Goal: Information Seeking & Learning: Learn about a topic

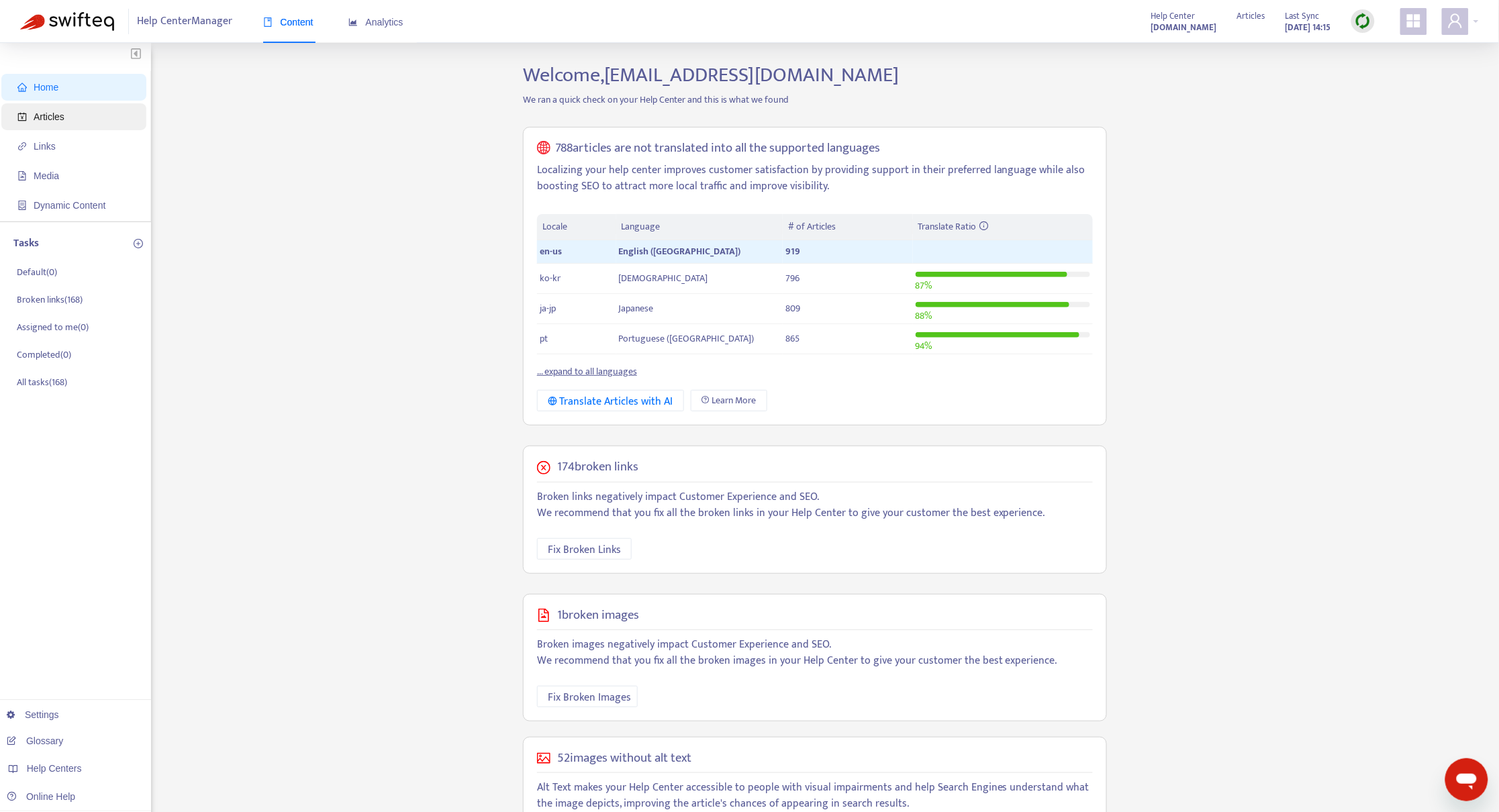
click at [45, 127] on span "Articles" at bounding box center [76, 116] width 118 height 27
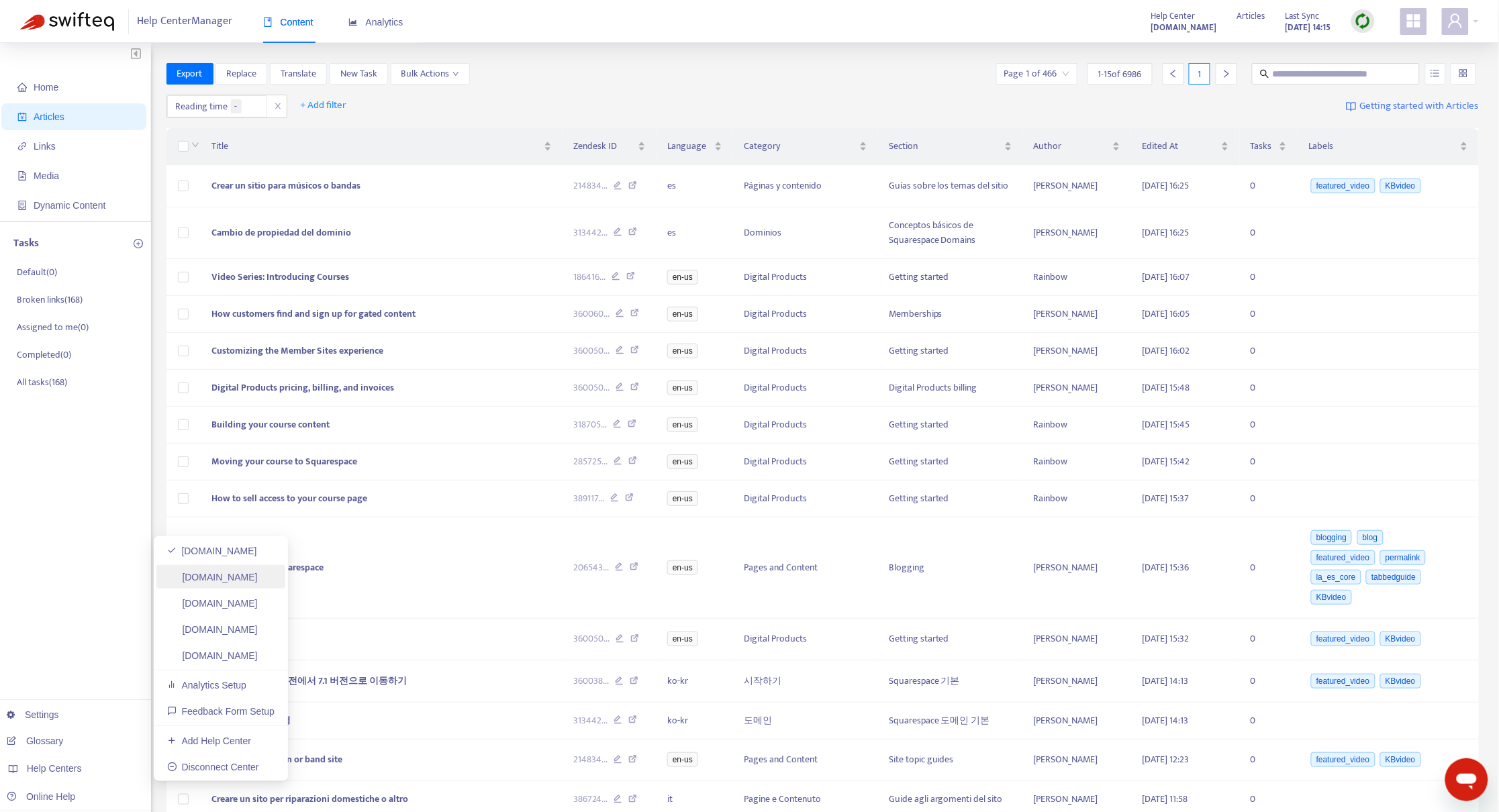
click at [247, 579] on link "[DOMAIN_NAME]" at bounding box center [212, 577] width 91 height 11
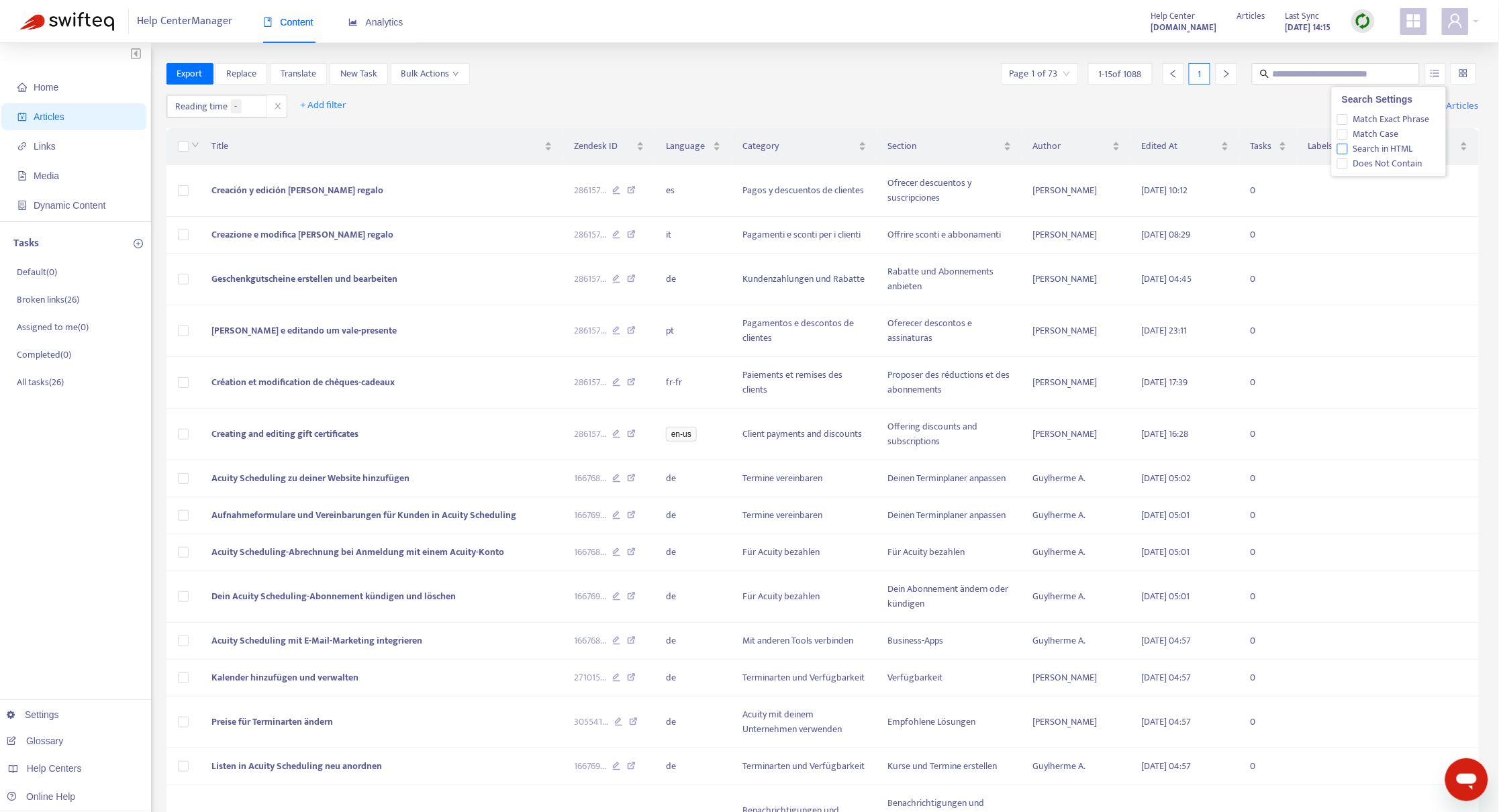
click at [1414, 144] on span "Search in HTML" at bounding box center [1383, 148] width 70 height 15
click at [567, 56] on div "Home Articles Links Media Dynamic Content Tasks Default ( 0 ) Broken links ( 26…" at bounding box center [749, 484] width 1499 height 883
click at [315, 100] on span "+ Add filter" at bounding box center [324, 105] width 46 height 16
click at [321, 130] on span "Language" at bounding box center [343, 132] width 84 height 15
click at [318, 108] on div at bounding box center [334, 105] width 81 height 16
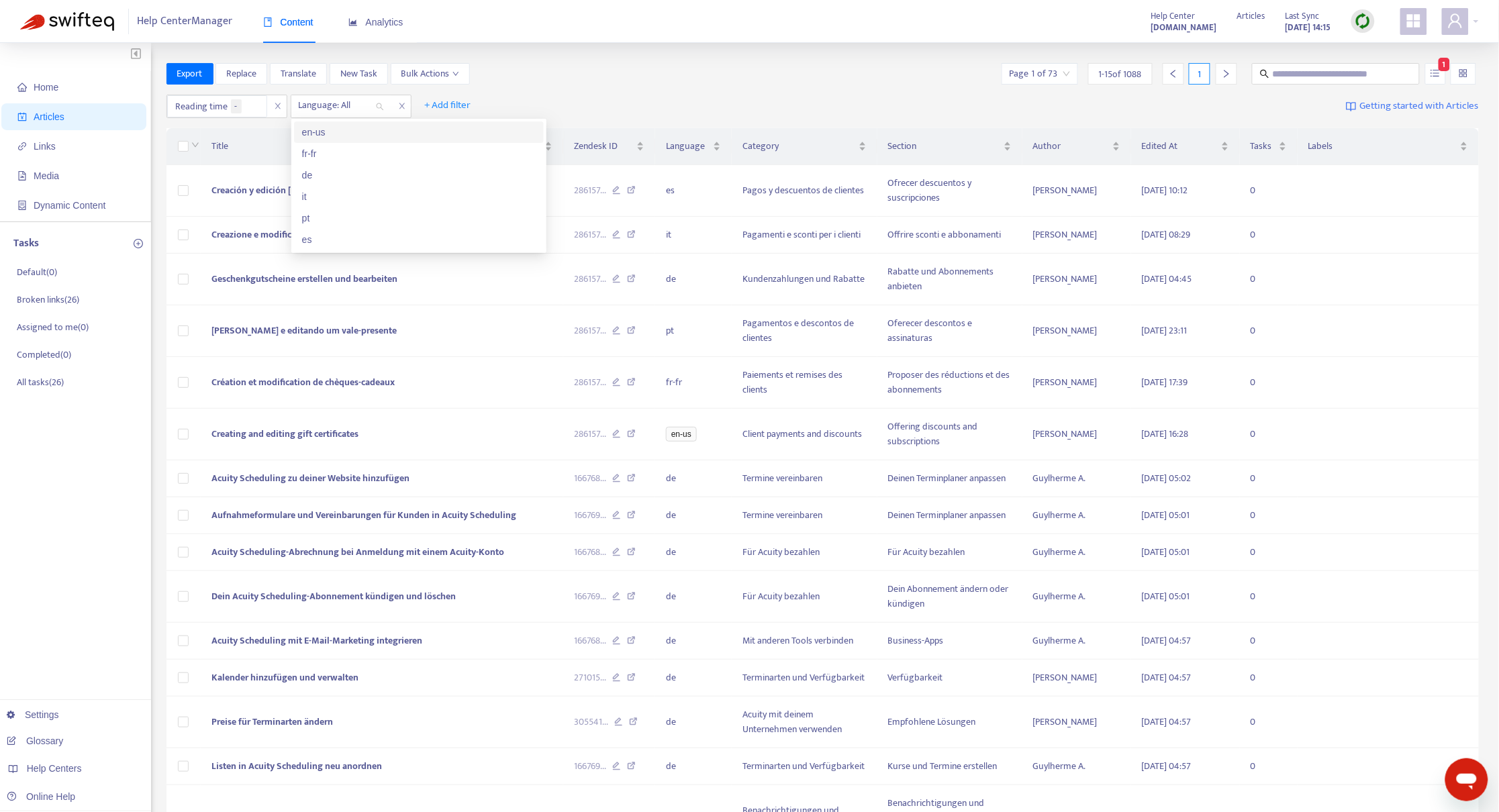
click at [316, 126] on div "en-us" at bounding box center [419, 132] width 234 height 15
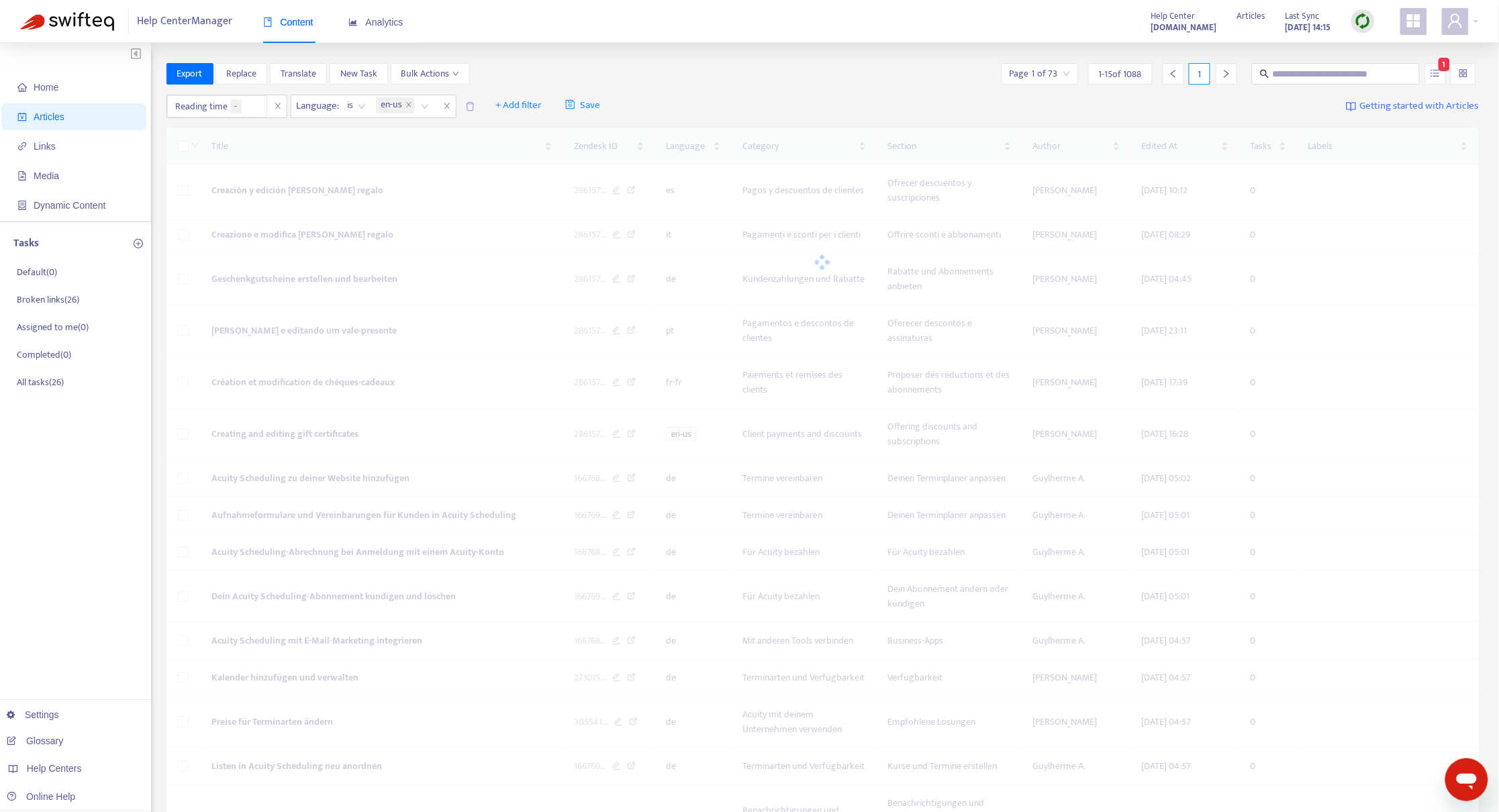
click at [698, 82] on div "Export Replace Translate New Task Bulk Actions Page 1 of 73 1 - 15 of 1088 1 1" at bounding box center [822, 74] width 1312 height 21
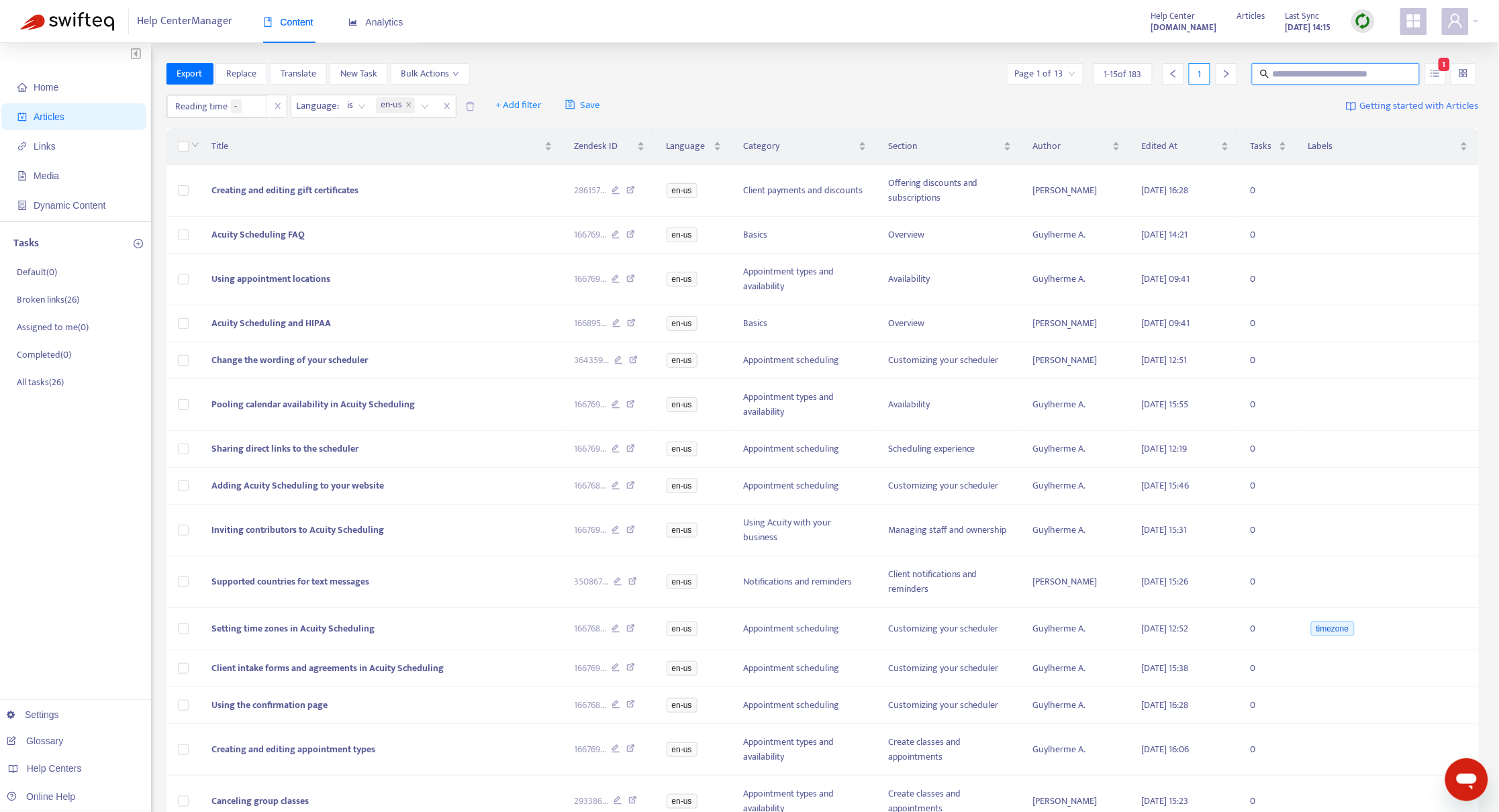
click at [1348, 80] on input "text" at bounding box center [1336, 74] width 129 height 15
type input "**********"
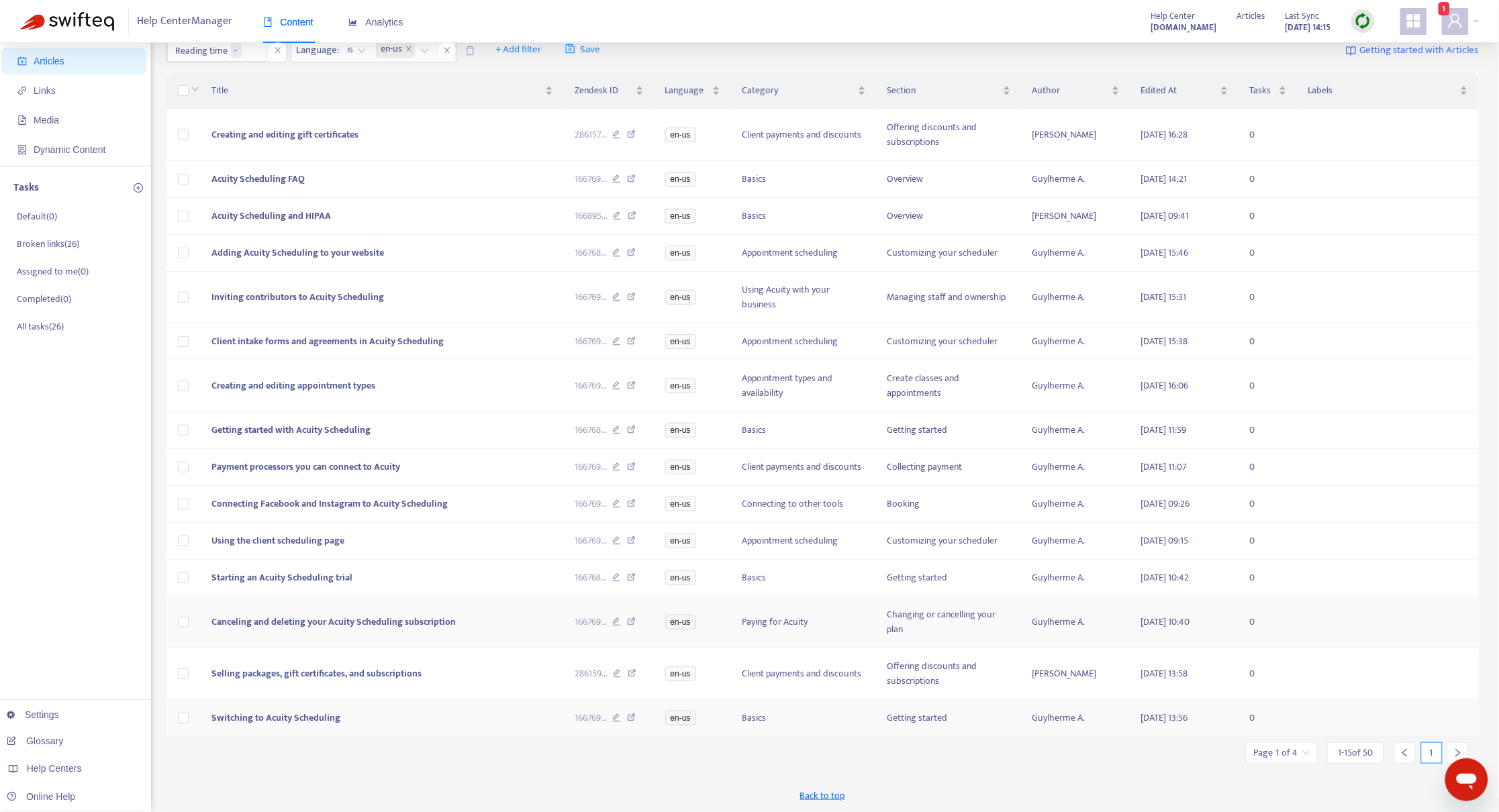
scroll to position [0, 0]
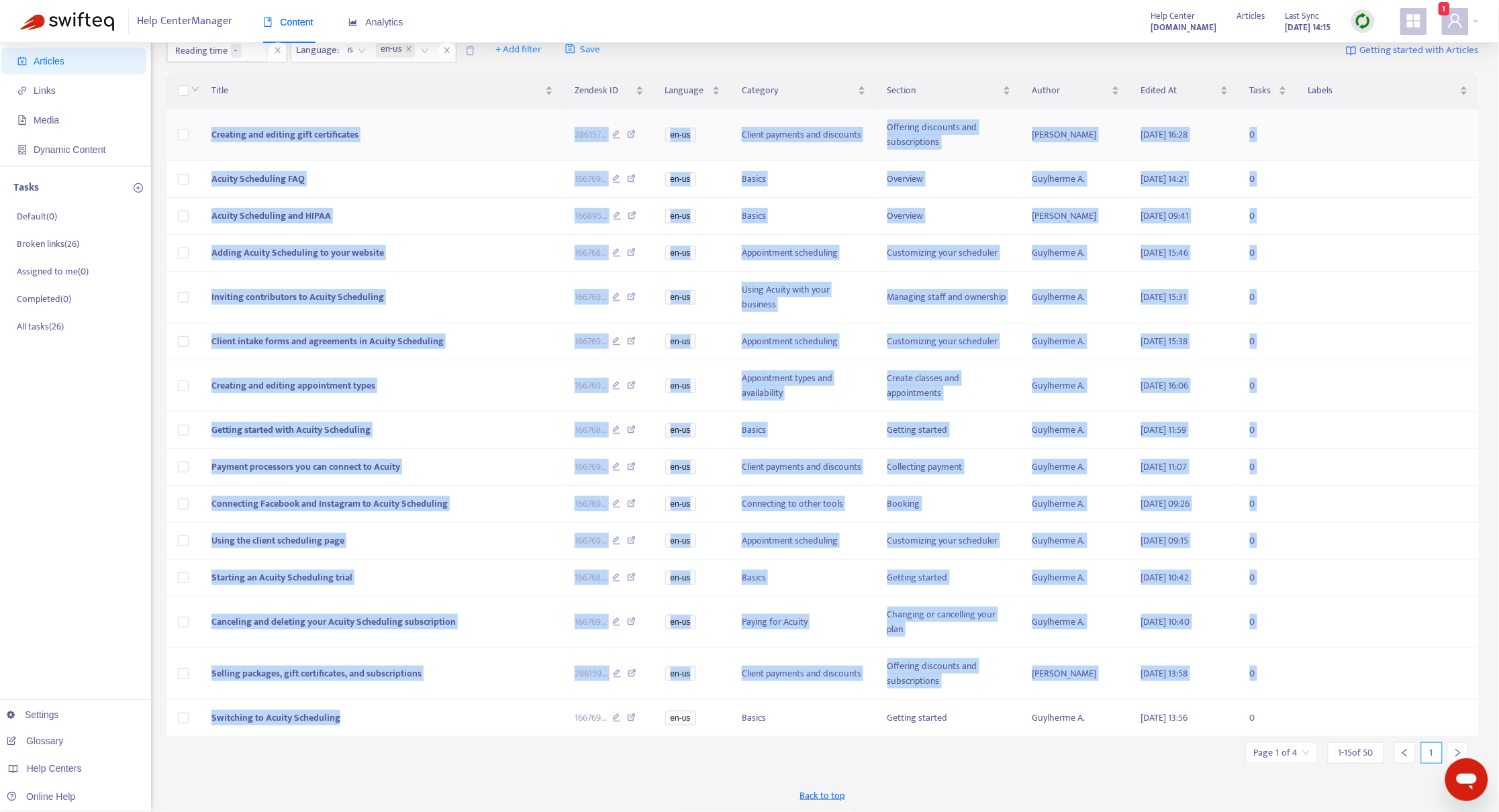
drag, startPoint x: 385, startPoint y: 725, endPoint x: 178, endPoint y: 139, distance: 621.5
click at [178, 139] on tbody "Creating and editing gift certificates 286157 ... en-us Client payments and dis…" at bounding box center [822, 423] width 1312 height 627
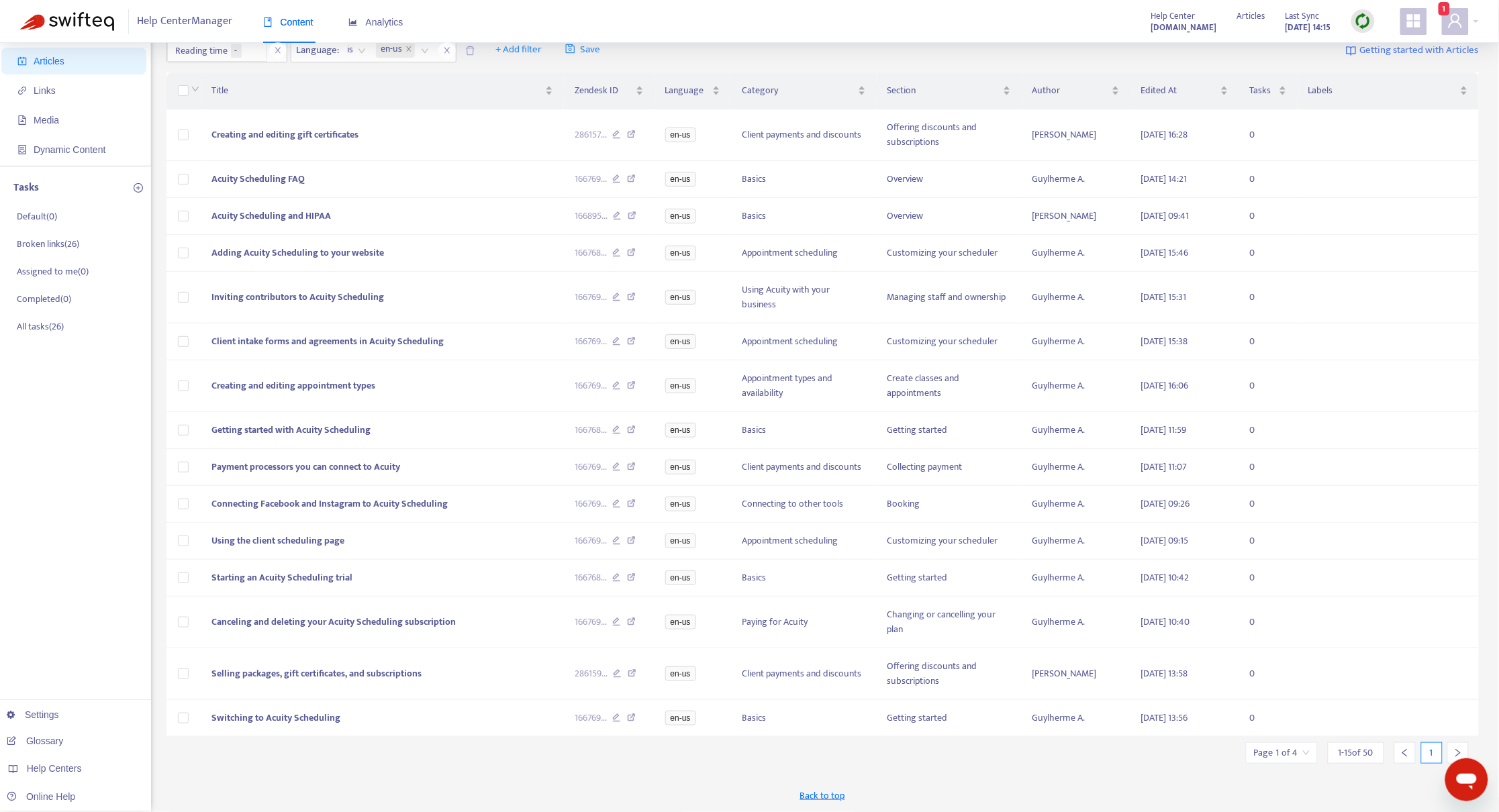
click at [632, 755] on div "**********" at bounding box center [822, 410] width 1312 height 804
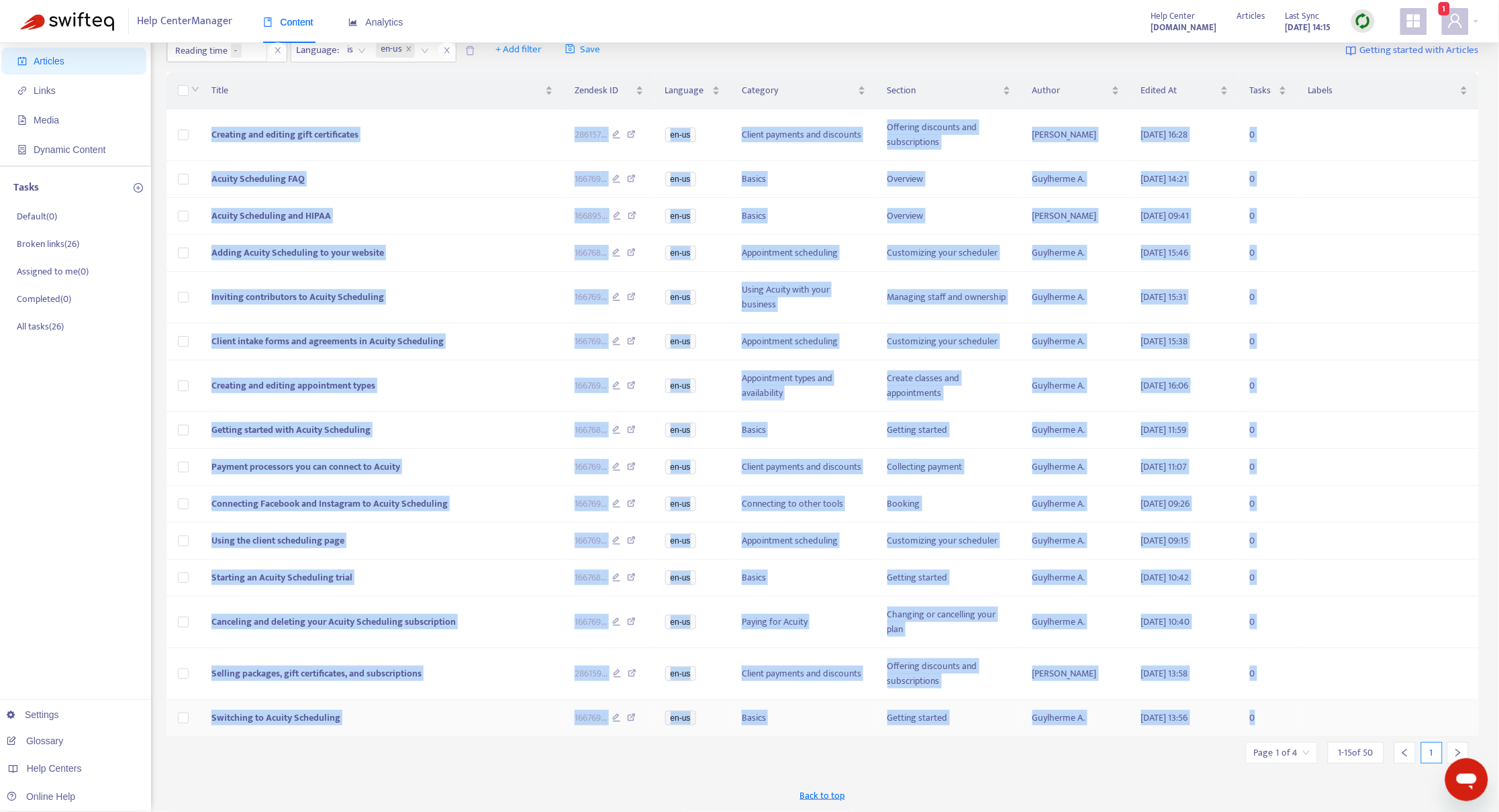
drag, startPoint x: 201, startPoint y: 120, endPoint x: 1359, endPoint y: 708, distance: 1298.7
click at [1359, 708] on tbody "Creating and editing gift certificates 286157 ... en-us Client payments and dis…" at bounding box center [822, 423] width 1312 height 627
copy tbody "Creating and editing gift certificates 286157 ... en-us Client payments and dis…"
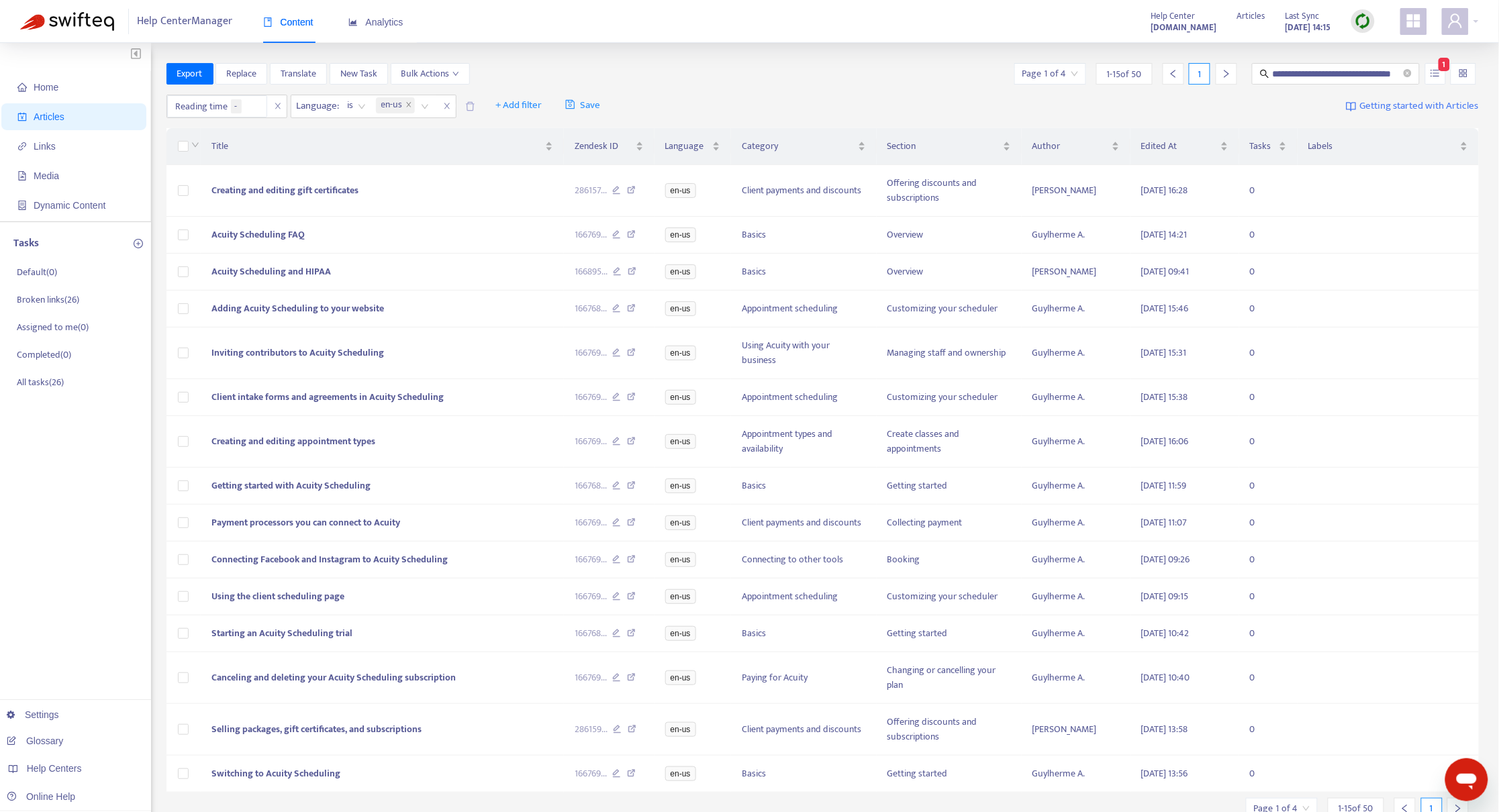
click at [731, 80] on div "**********" at bounding box center [822, 74] width 1312 height 21
click at [271, 190] on span "Creating and editing gift certificates" at bounding box center [285, 190] width 147 height 15
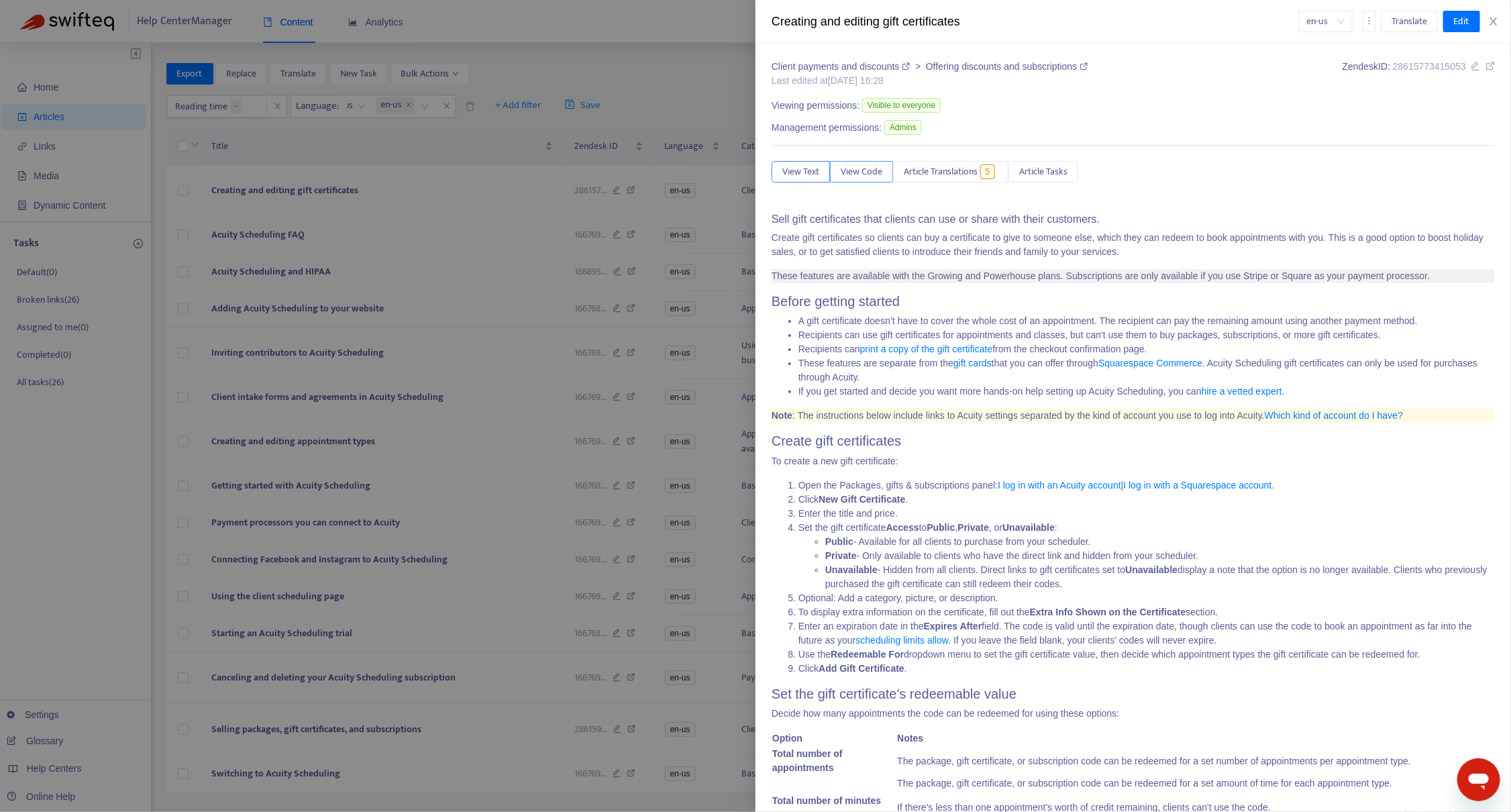
click at [866, 166] on span "View Code" at bounding box center [861, 171] width 42 height 15
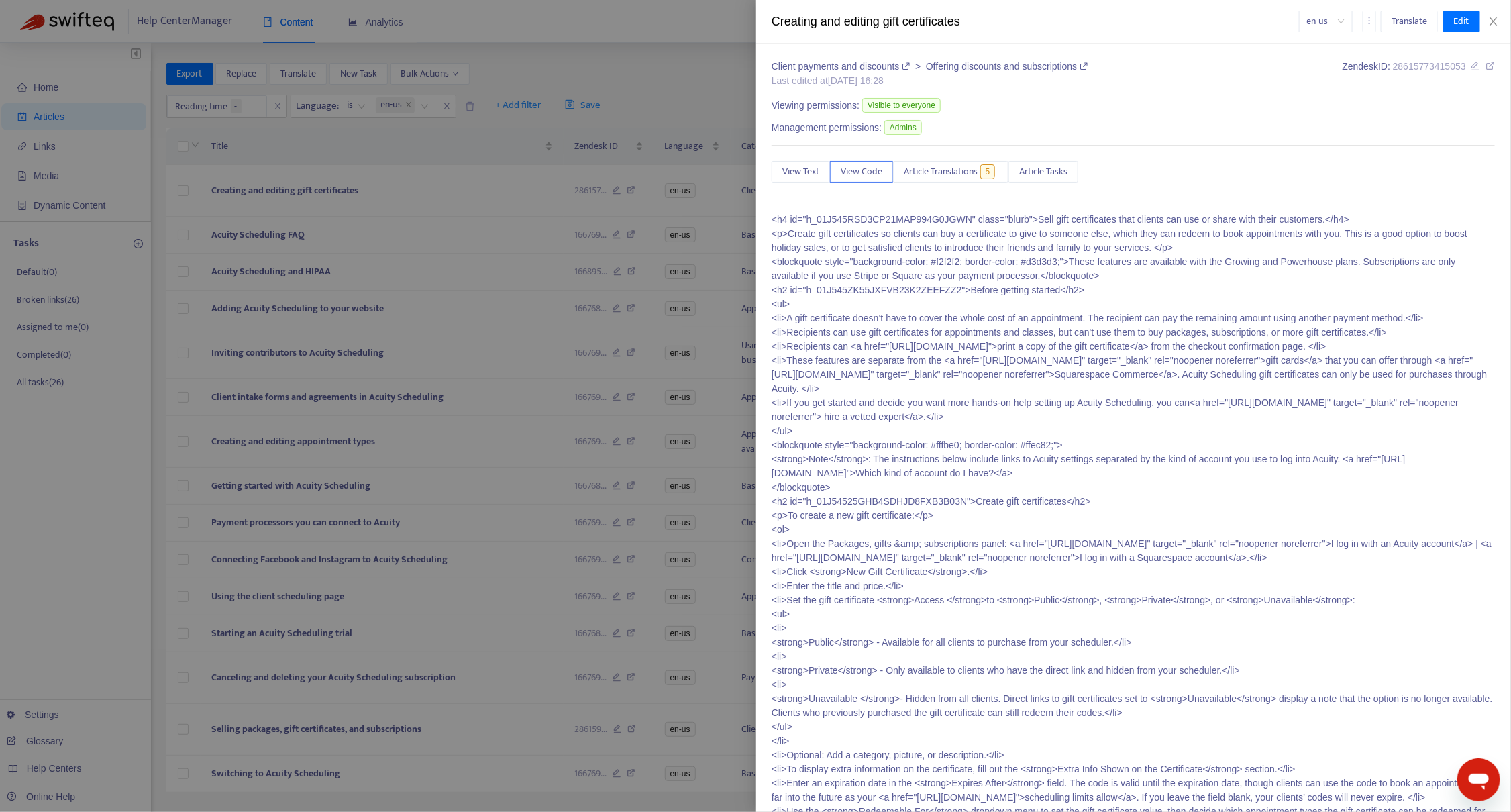
click at [1487, 22] on button "Close" at bounding box center [1494, 21] width 19 height 13
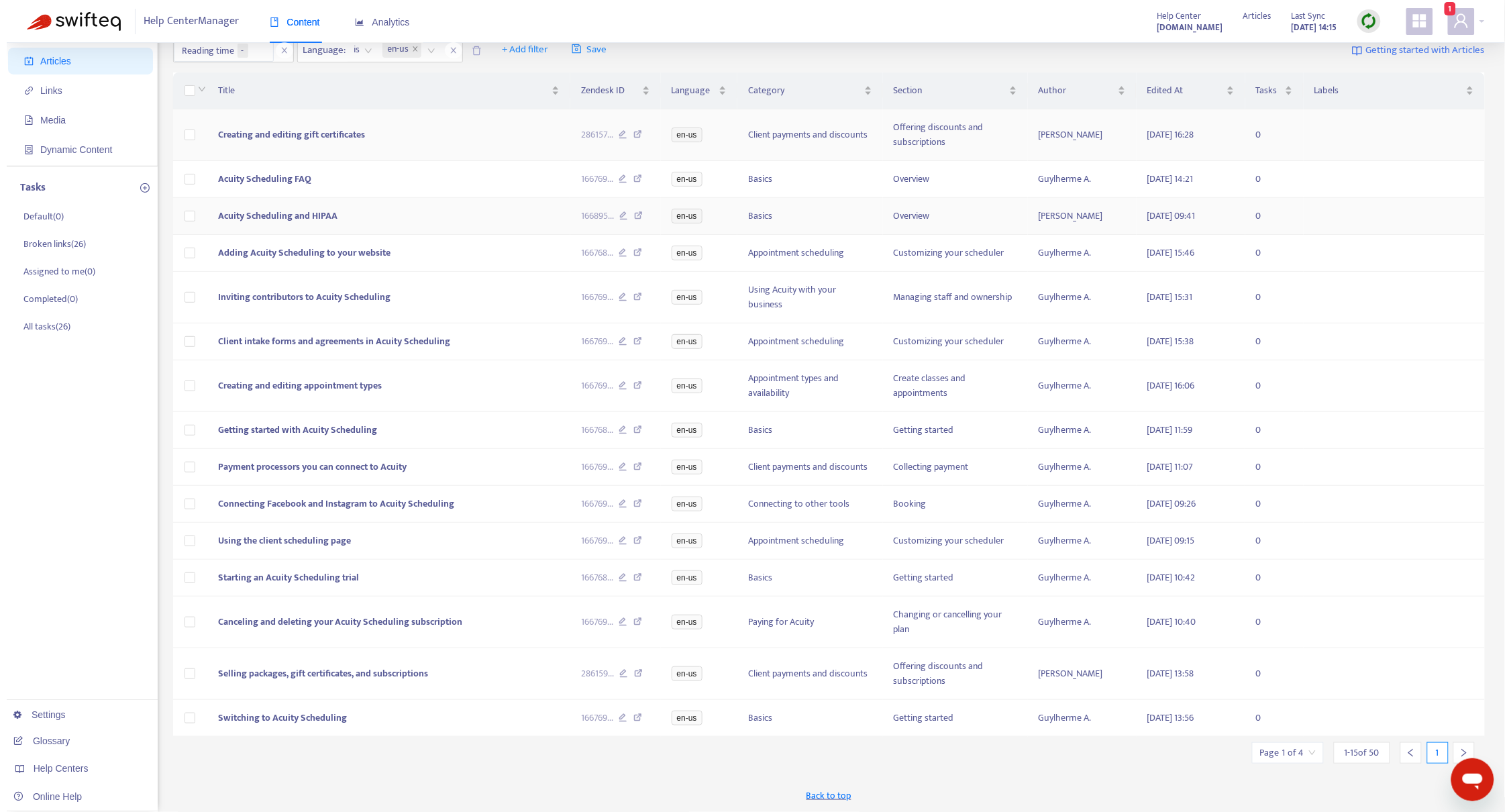
scroll to position [62, 0]
click at [308, 127] on span "Creating and editing gift certificates" at bounding box center [285, 134] width 147 height 15
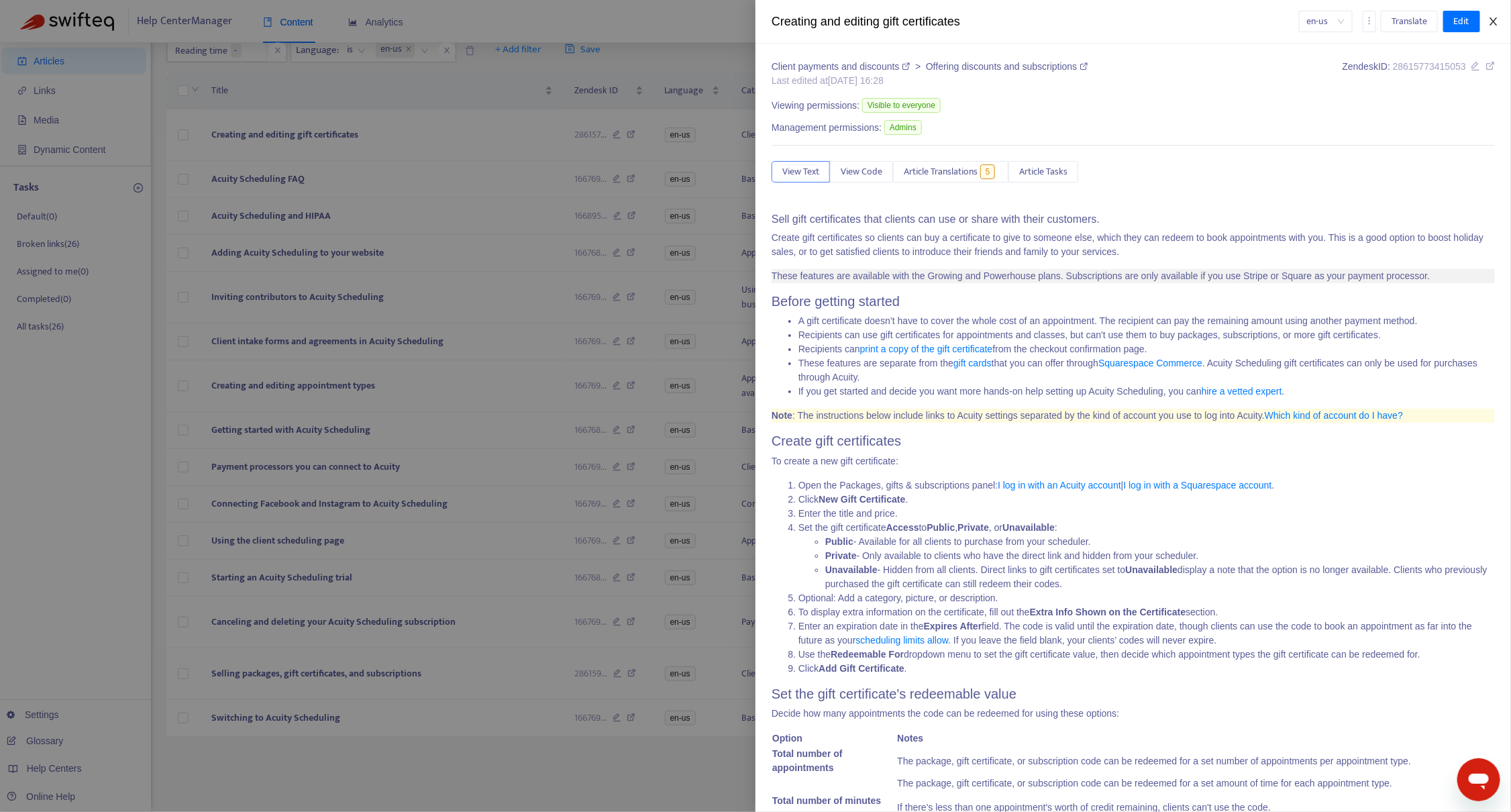
click at [1489, 16] on icon "close" at bounding box center [1494, 21] width 11 height 11
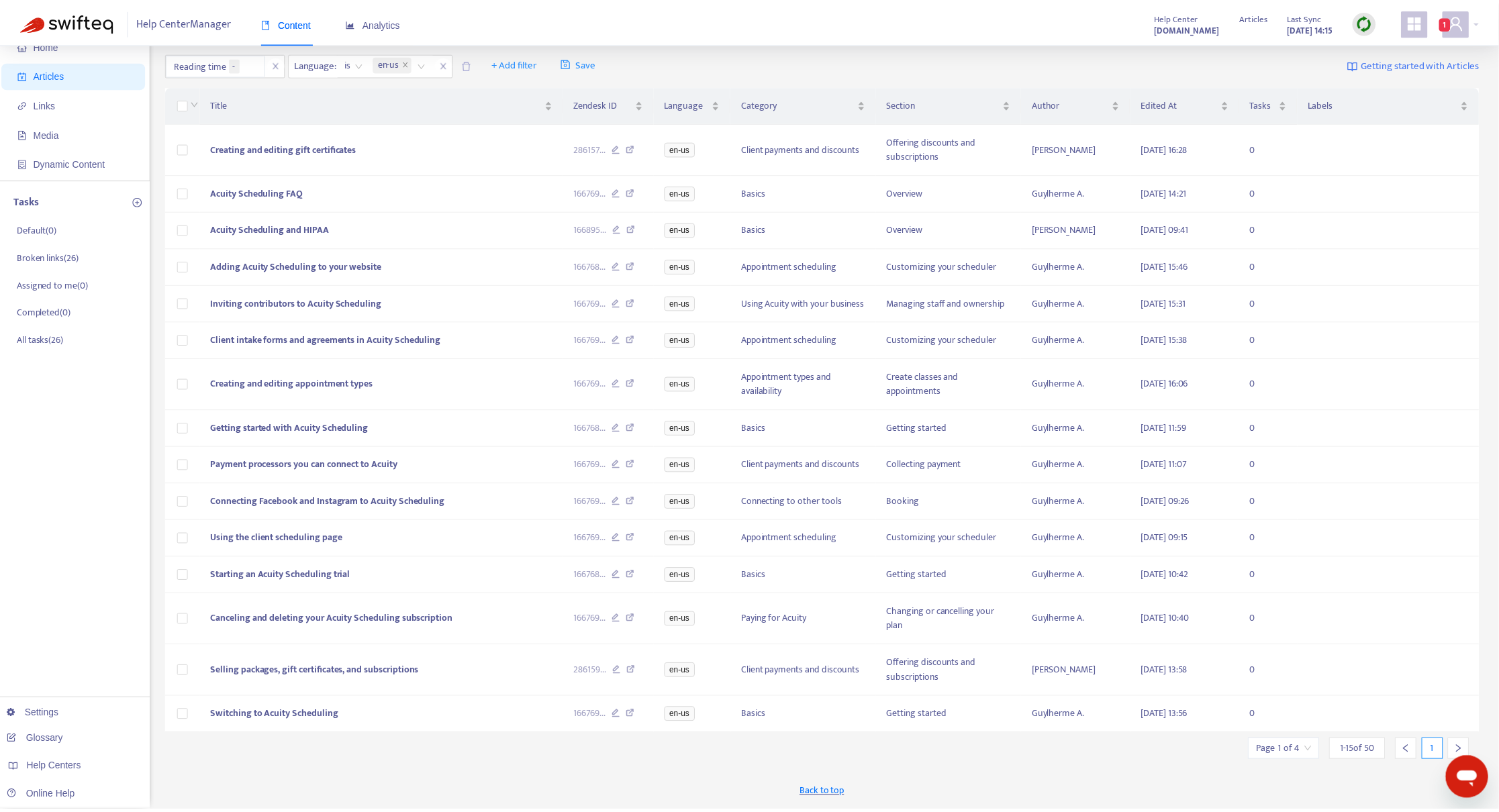
scroll to position [48, 0]
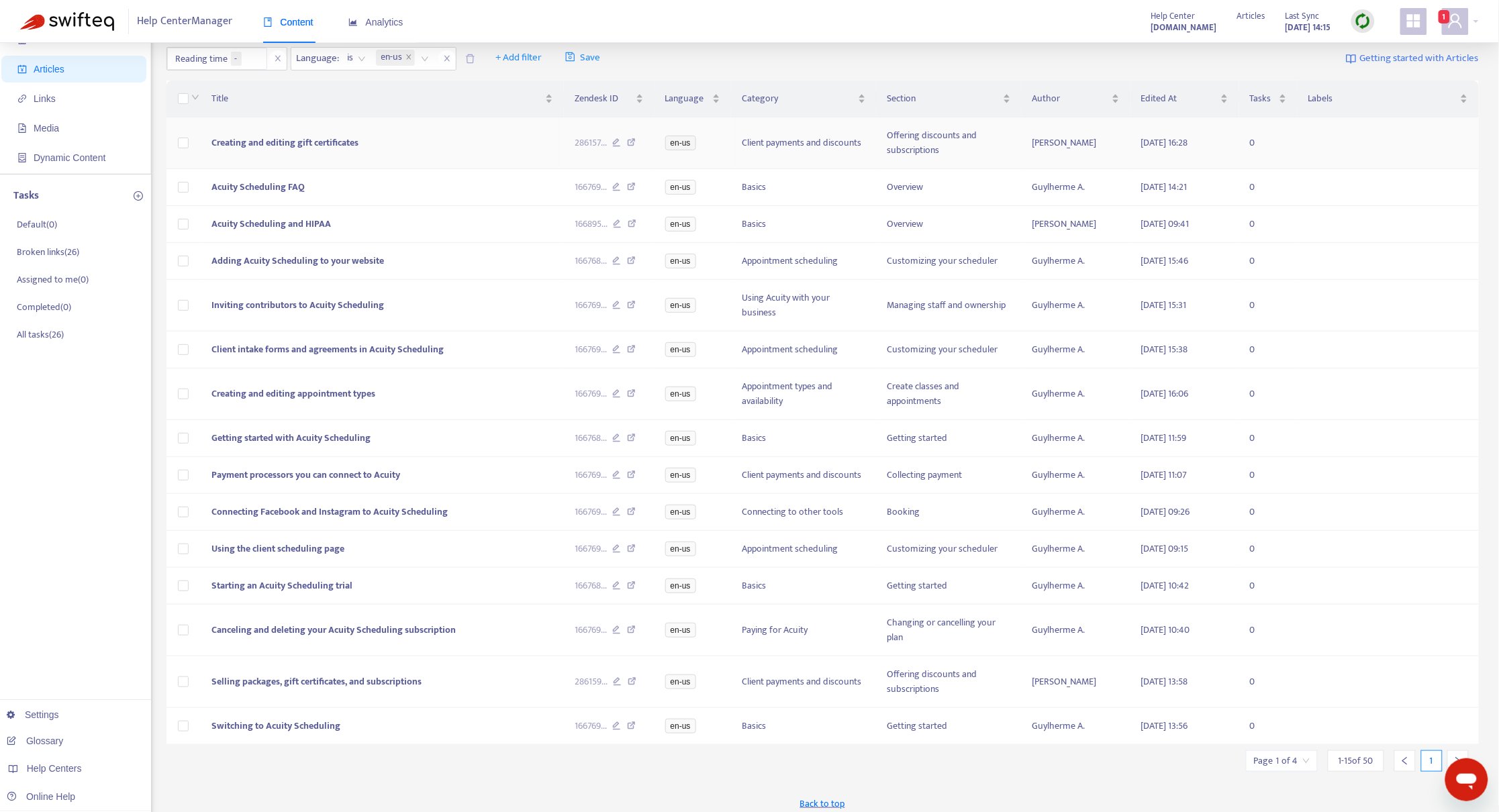
click at [632, 145] on icon at bounding box center [632, 144] width 9 height 12
click at [633, 186] on icon at bounding box center [632, 188] width 9 height 12
click at [633, 228] on icon at bounding box center [633, 225] width 9 height 12
click at [628, 260] on icon at bounding box center [632, 262] width 9 height 12
click at [634, 307] on icon at bounding box center [632, 306] width 9 height 12
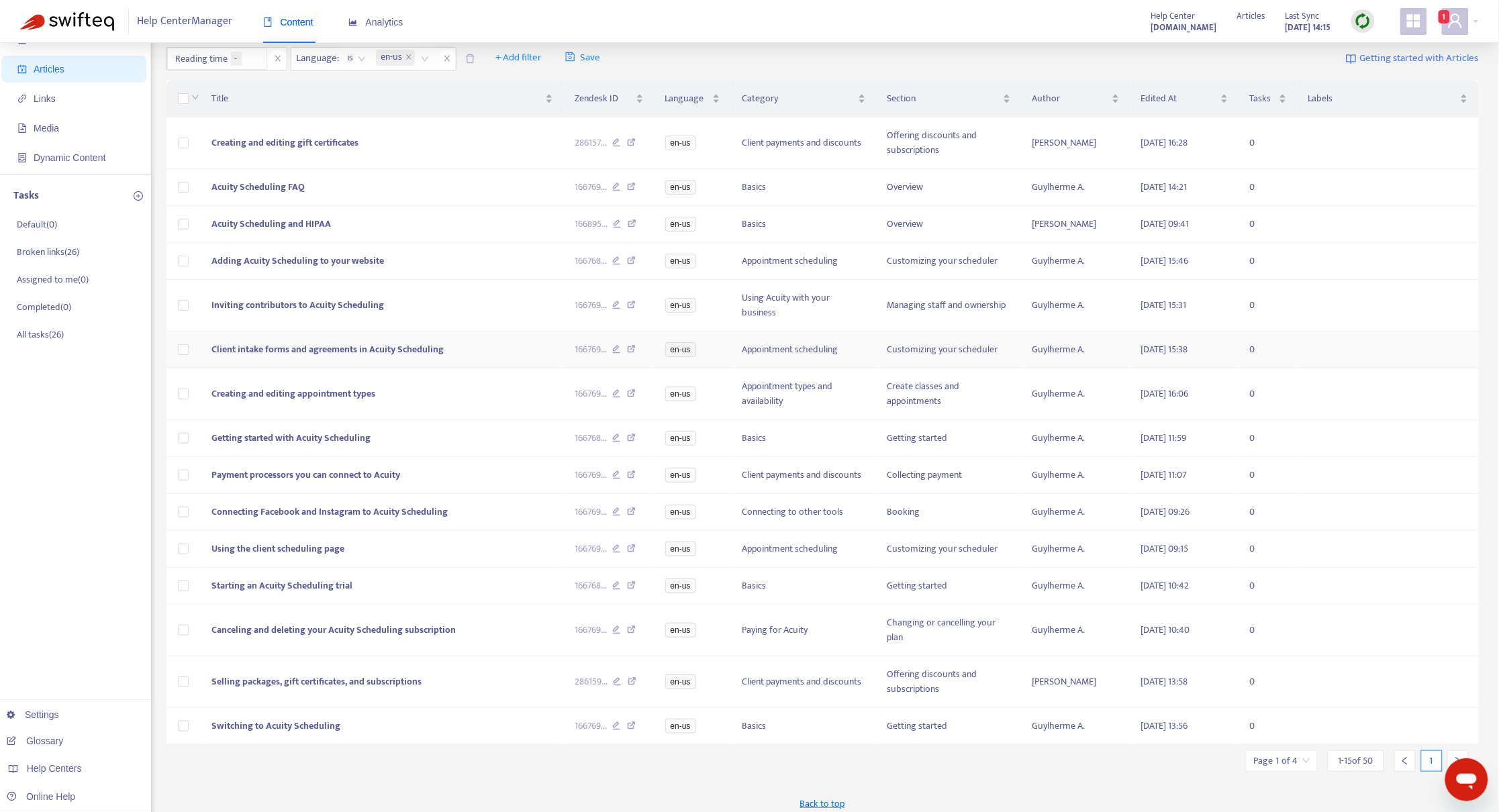
click at [633, 352] on icon at bounding box center [632, 351] width 9 height 12
click at [633, 396] on icon at bounding box center [632, 395] width 9 height 12
click at [629, 439] on icon at bounding box center [632, 439] width 9 height 12
click at [329, 475] on span "Payment processors you can connect to Acuity" at bounding box center [306, 475] width 188 height 15
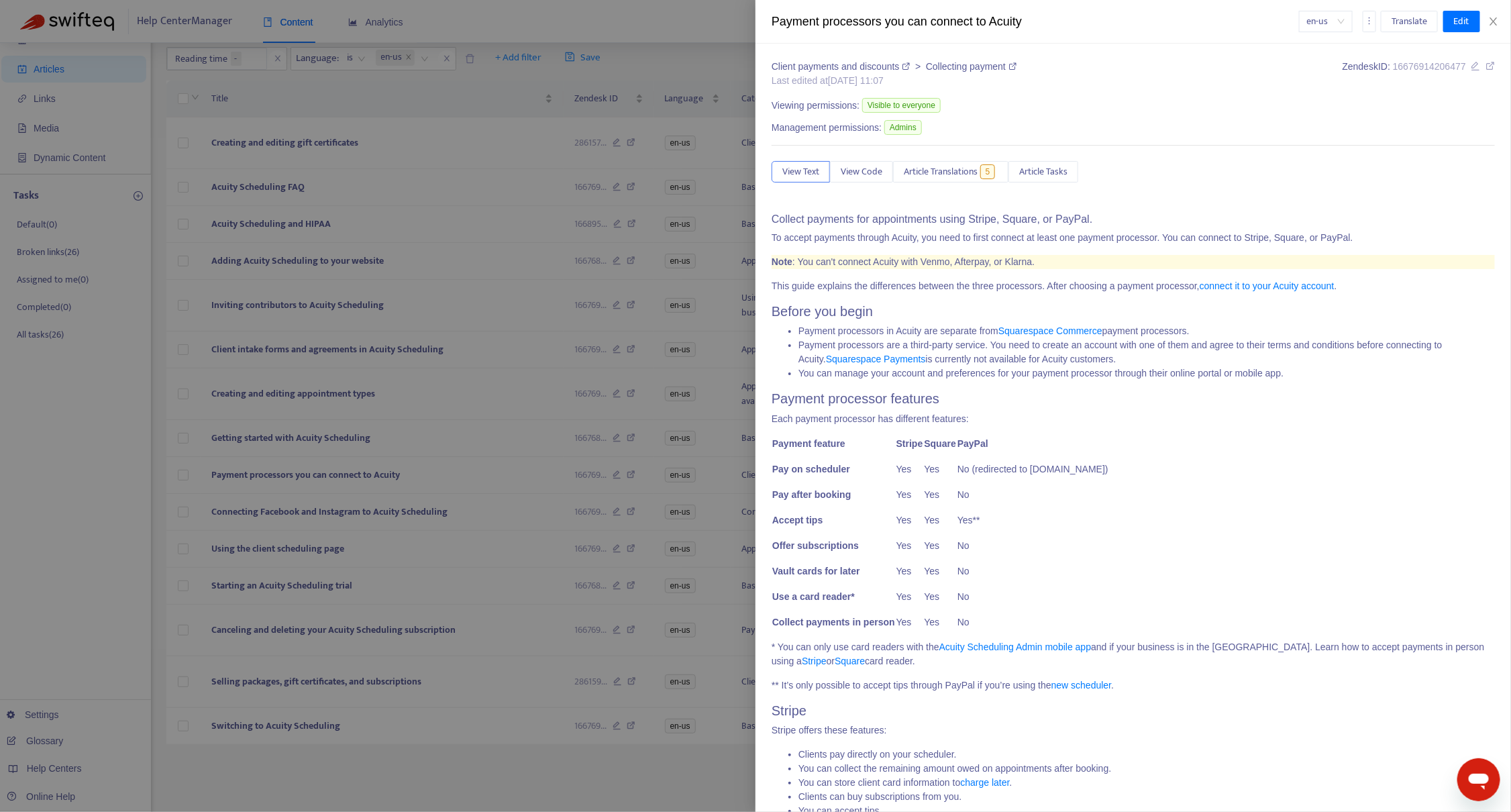
click at [1504, 29] on div "Payment processors you can connect to Acuity en-us Translate Edit" at bounding box center [1133, 21] width 756 height 44
click at [1502, 27] on button "Close" at bounding box center [1494, 21] width 19 height 13
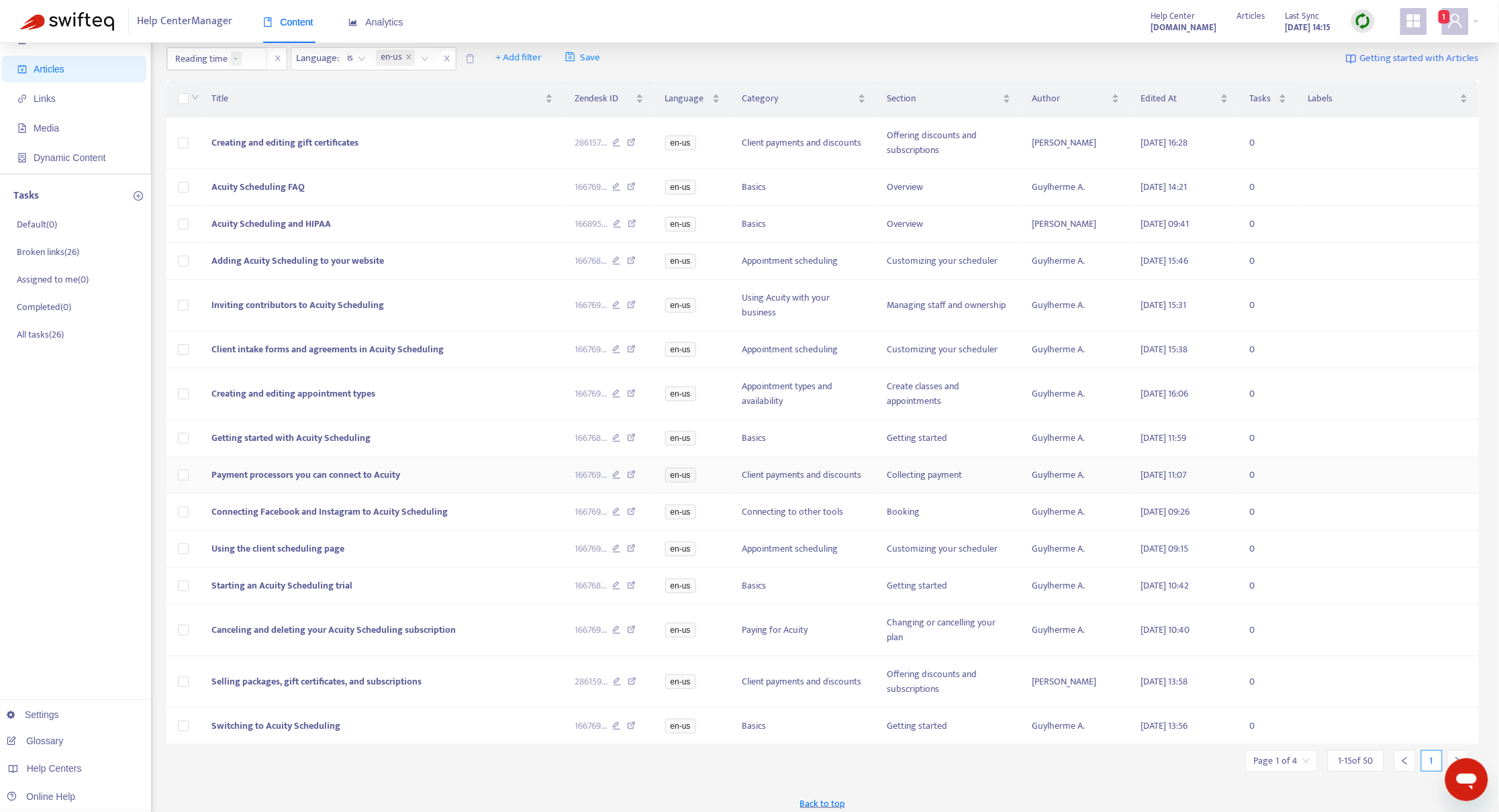
click at [631, 479] on icon at bounding box center [632, 477] width 9 height 12
click at [634, 516] on icon at bounding box center [632, 513] width 9 height 12
click at [631, 551] on icon at bounding box center [632, 550] width 9 height 12
click at [635, 588] on icon at bounding box center [632, 587] width 9 height 12
click at [632, 637] on icon at bounding box center [632, 631] width 9 height 12
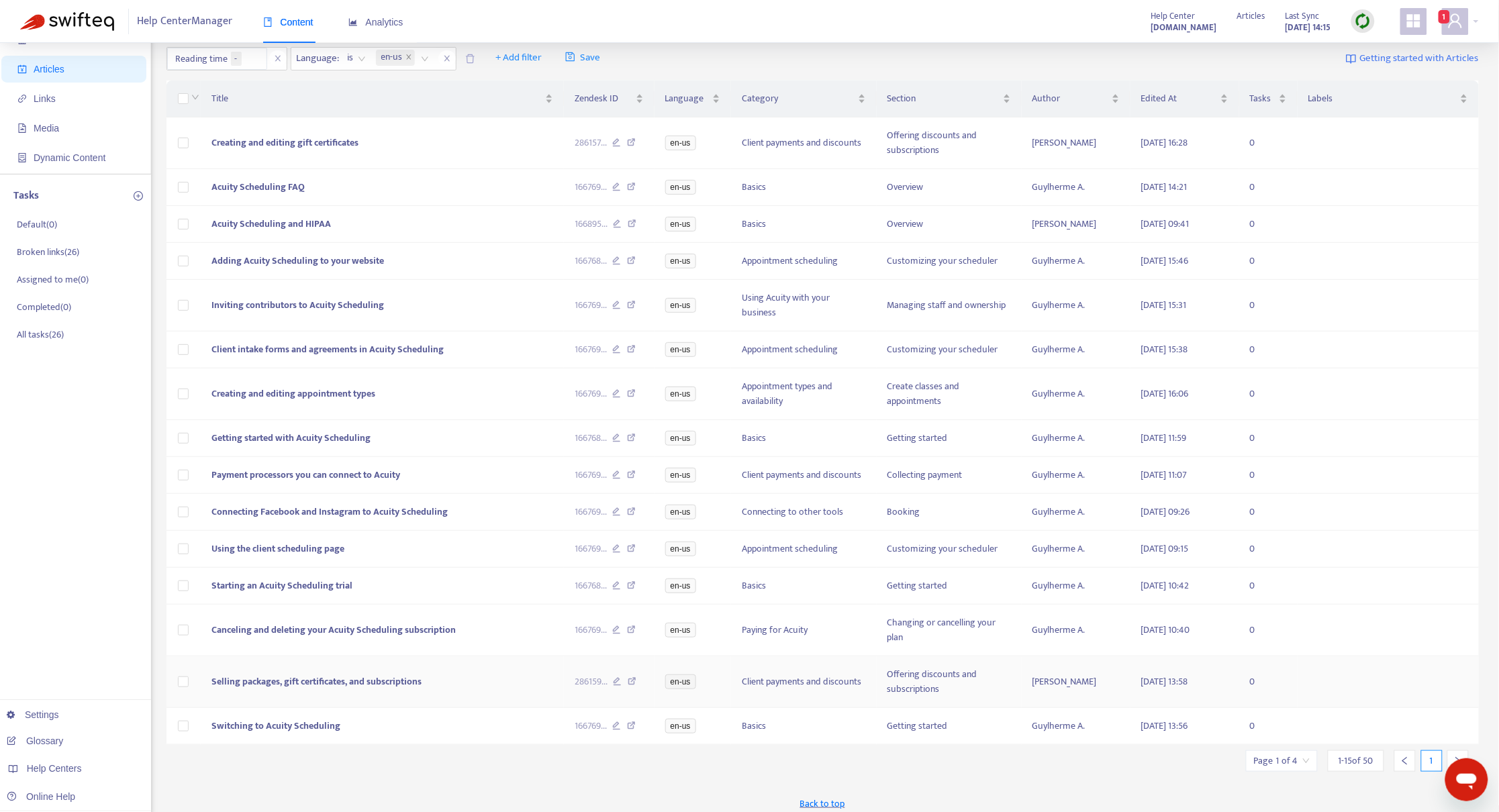
click at [630, 688] on icon at bounding box center [633, 683] width 9 height 12
click at [632, 731] on icon at bounding box center [632, 727] width 9 height 12
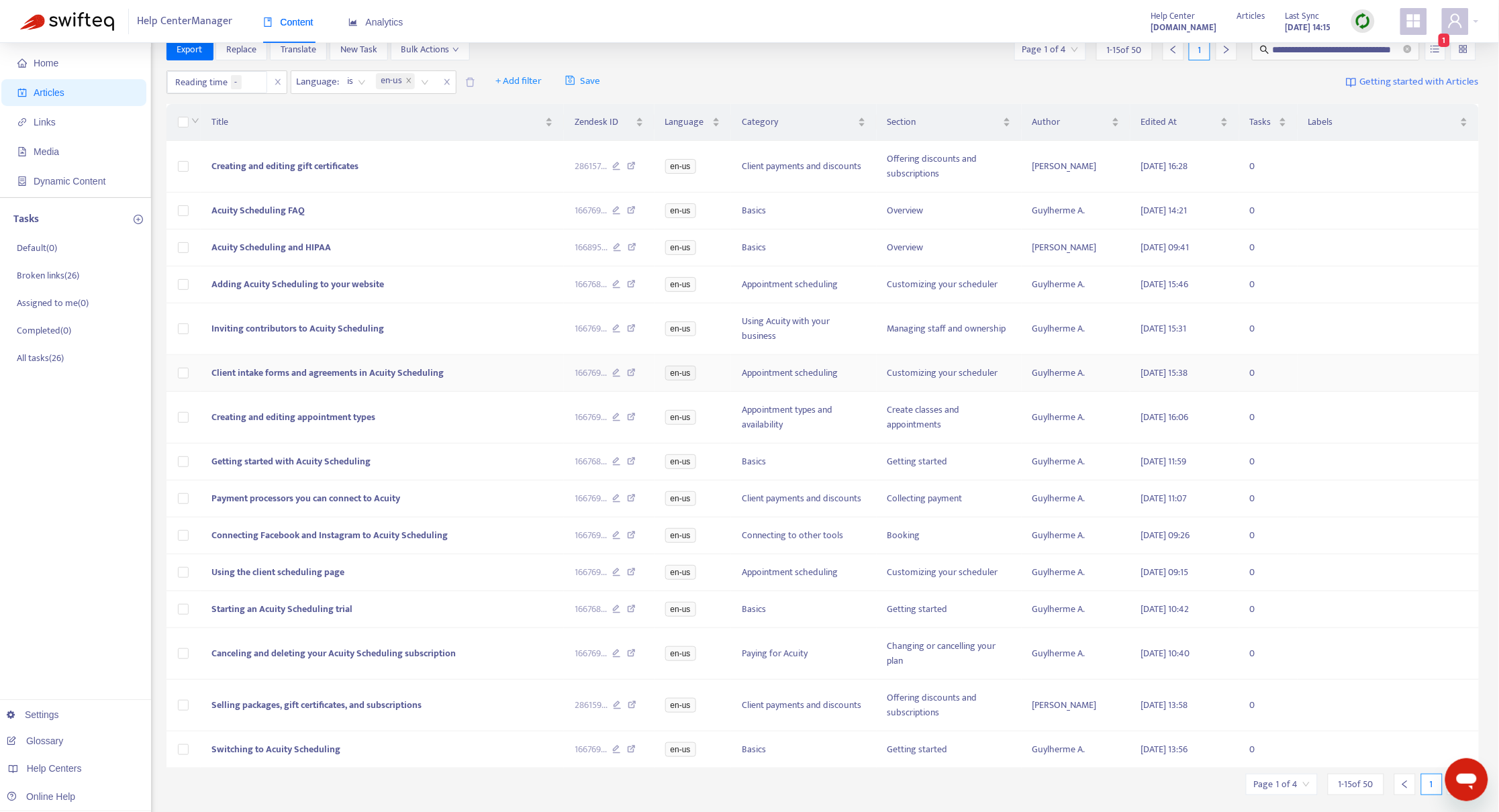
scroll to position [0, 0]
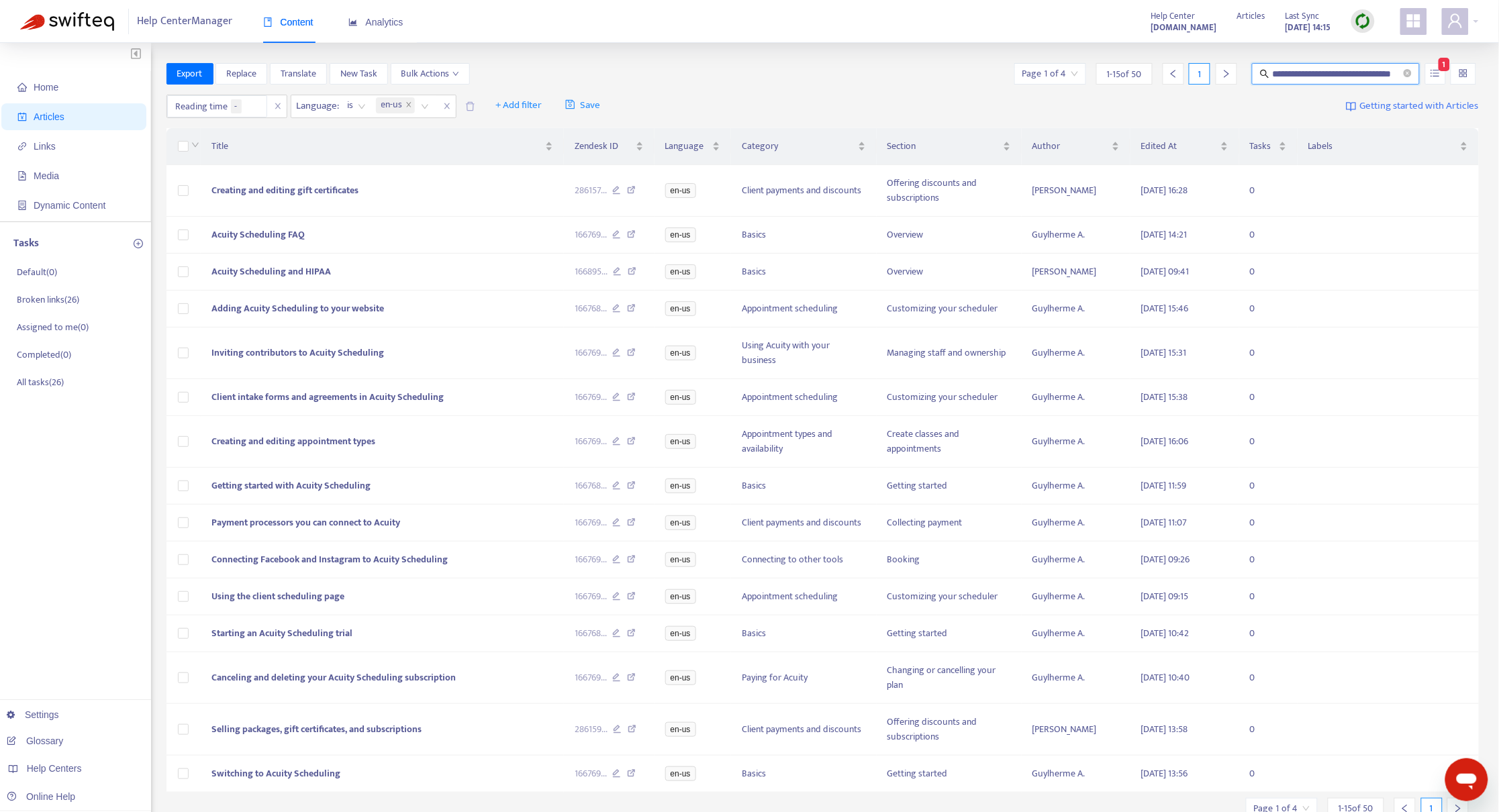
click at [1331, 73] on input "**********" at bounding box center [1336, 74] width 129 height 15
click at [281, 188] on span "Creating and editing gift certificates" at bounding box center [285, 190] width 147 height 15
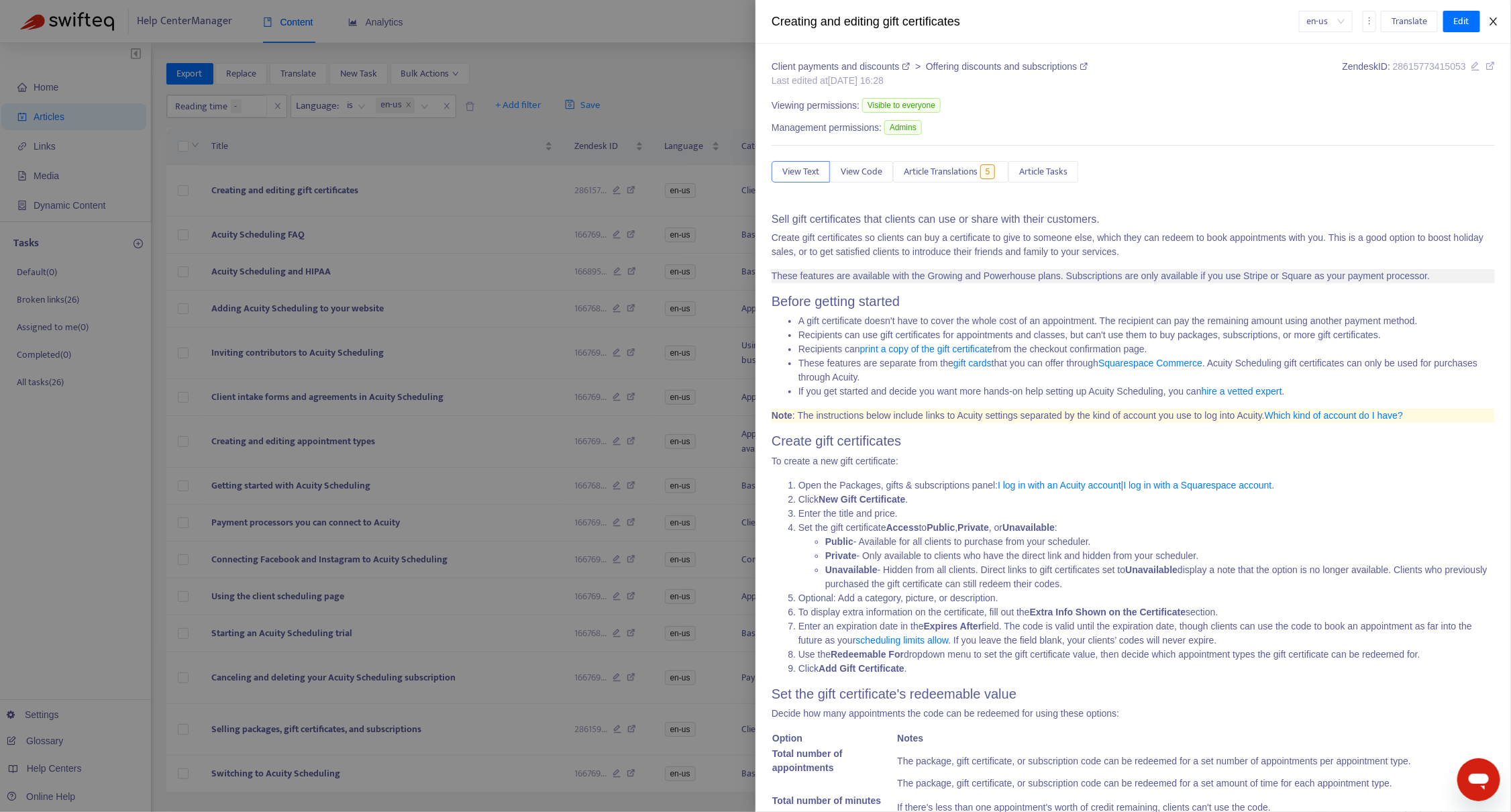
click at [1494, 15] on button "Close" at bounding box center [1494, 21] width 19 height 13
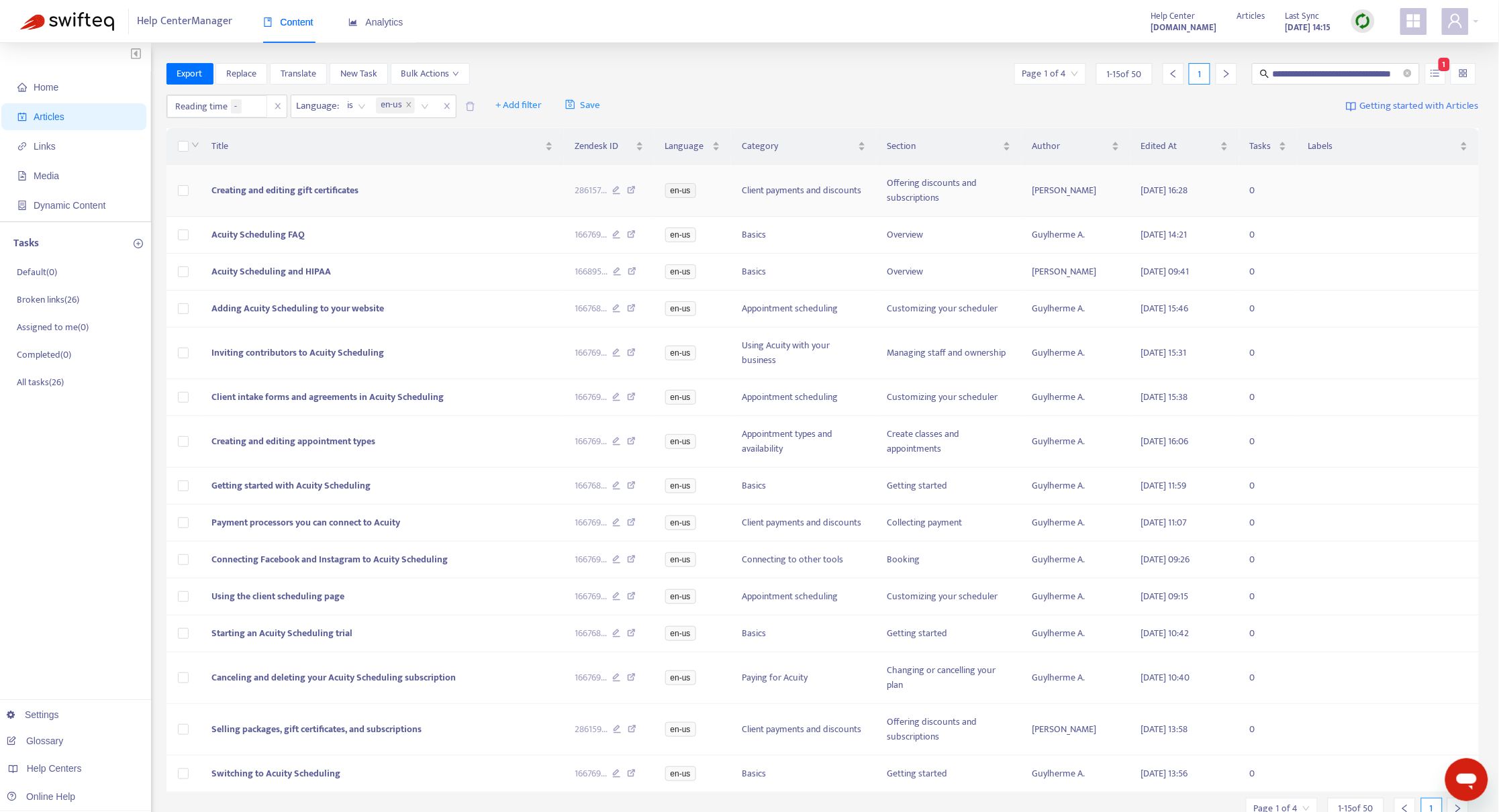
click at [253, 189] on span "Creating and editing gift certificates" at bounding box center [285, 190] width 147 height 15
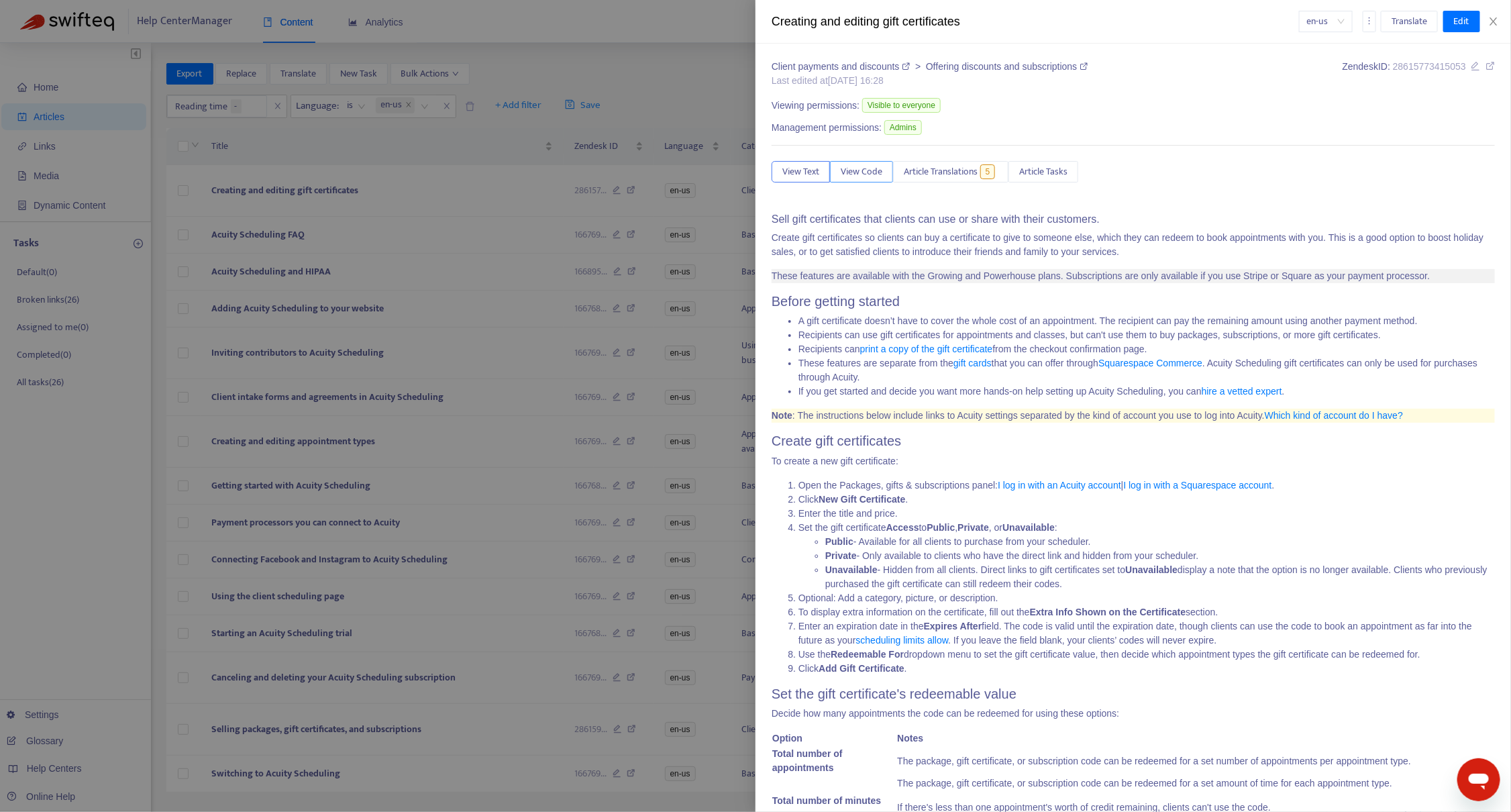
click at [860, 175] on span "View Code" at bounding box center [861, 171] width 42 height 15
